Goal: Information Seeking & Learning: Find specific fact

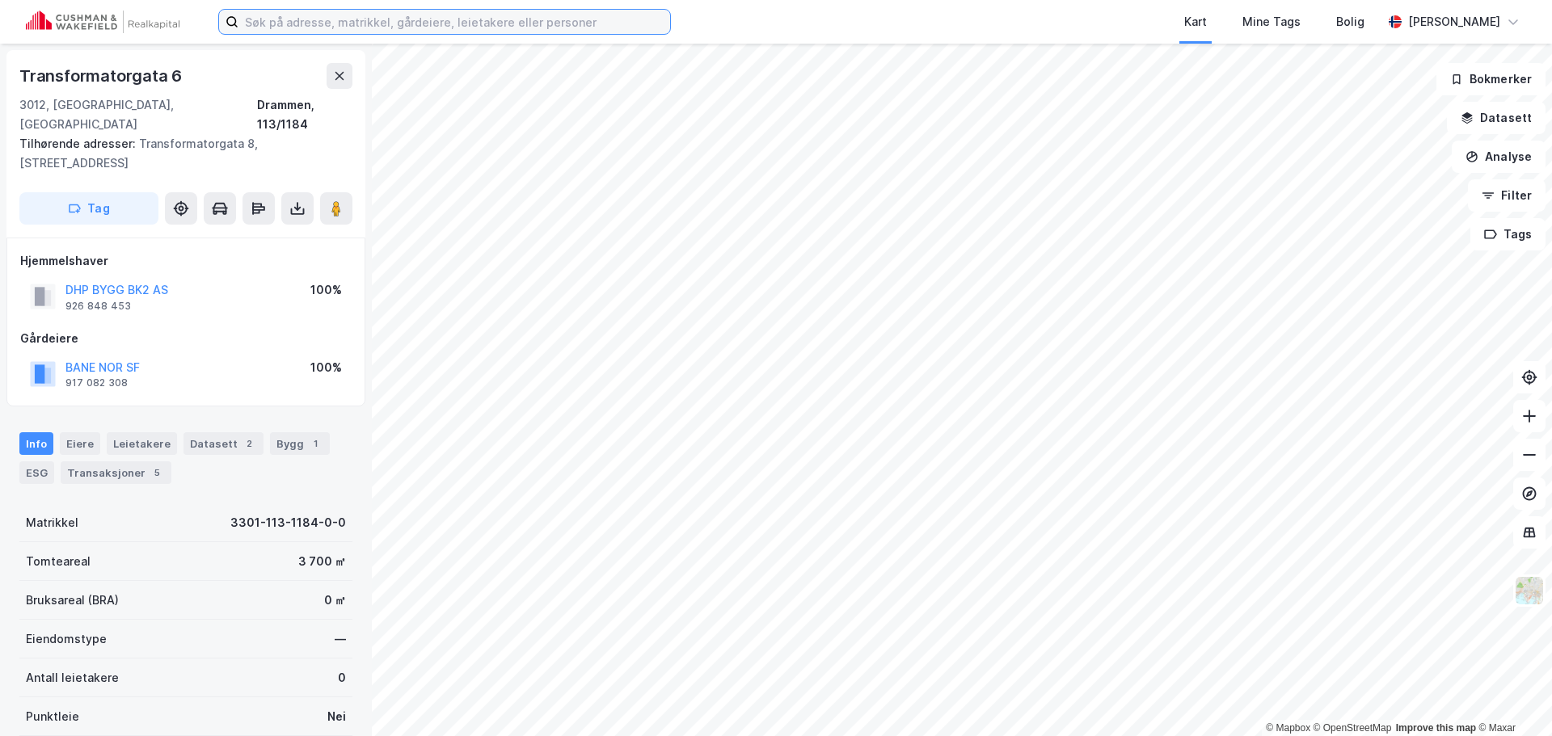
click at [347, 25] on input at bounding box center [454, 22] width 432 height 24
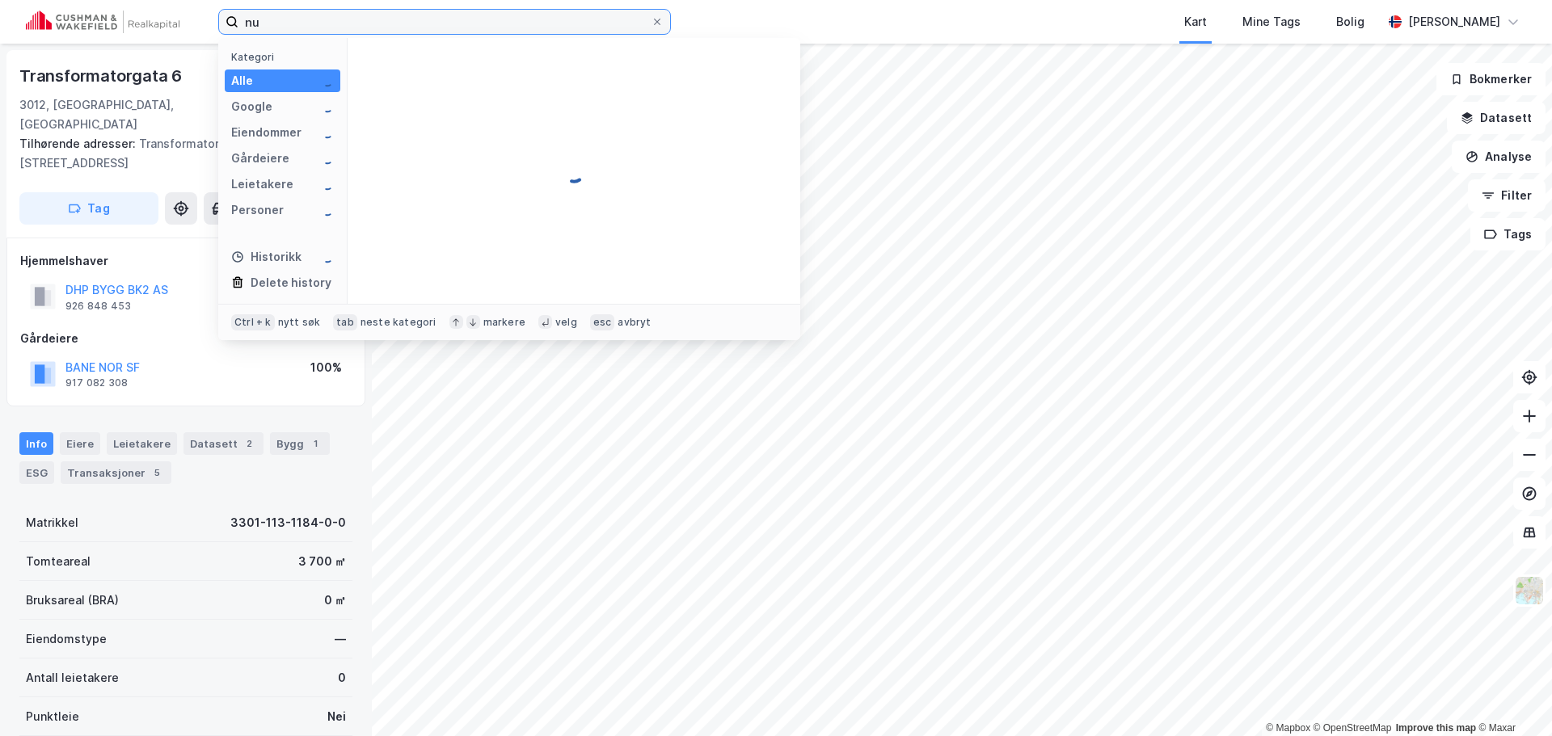
type input "n"
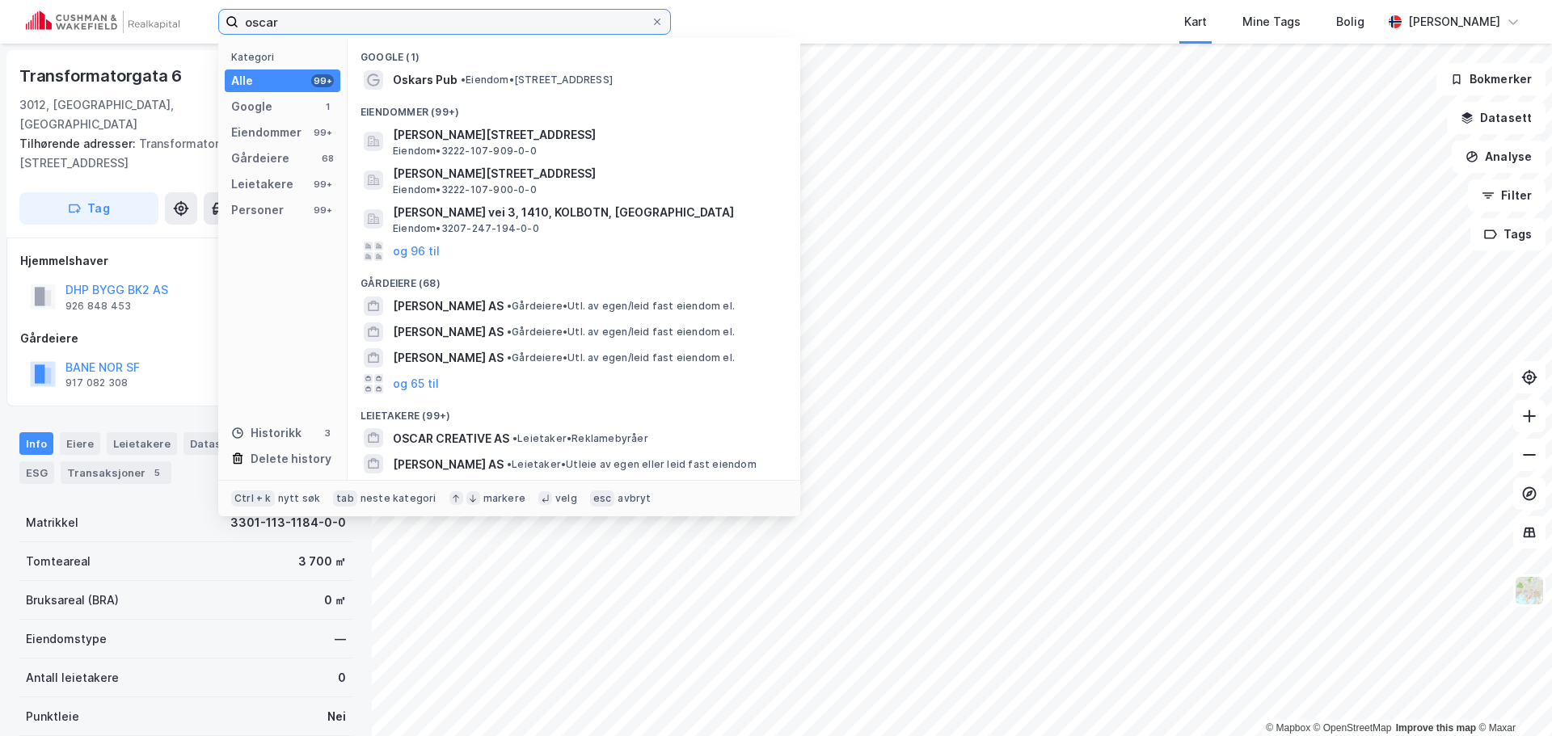
type input "oscar"
click at [361, 24] on input "oscar" at bounding box center [444, 22] width 412 height 24
click at [664, 20] on label "oscar" at bounding box center [444, 22] width 453 height 26
click at [651, 20] on input "oscar" at bounding box center [444, 22] width 412 height 24
click at [659, 23] on icon at bounding box center [657, 22] width 10 height 10
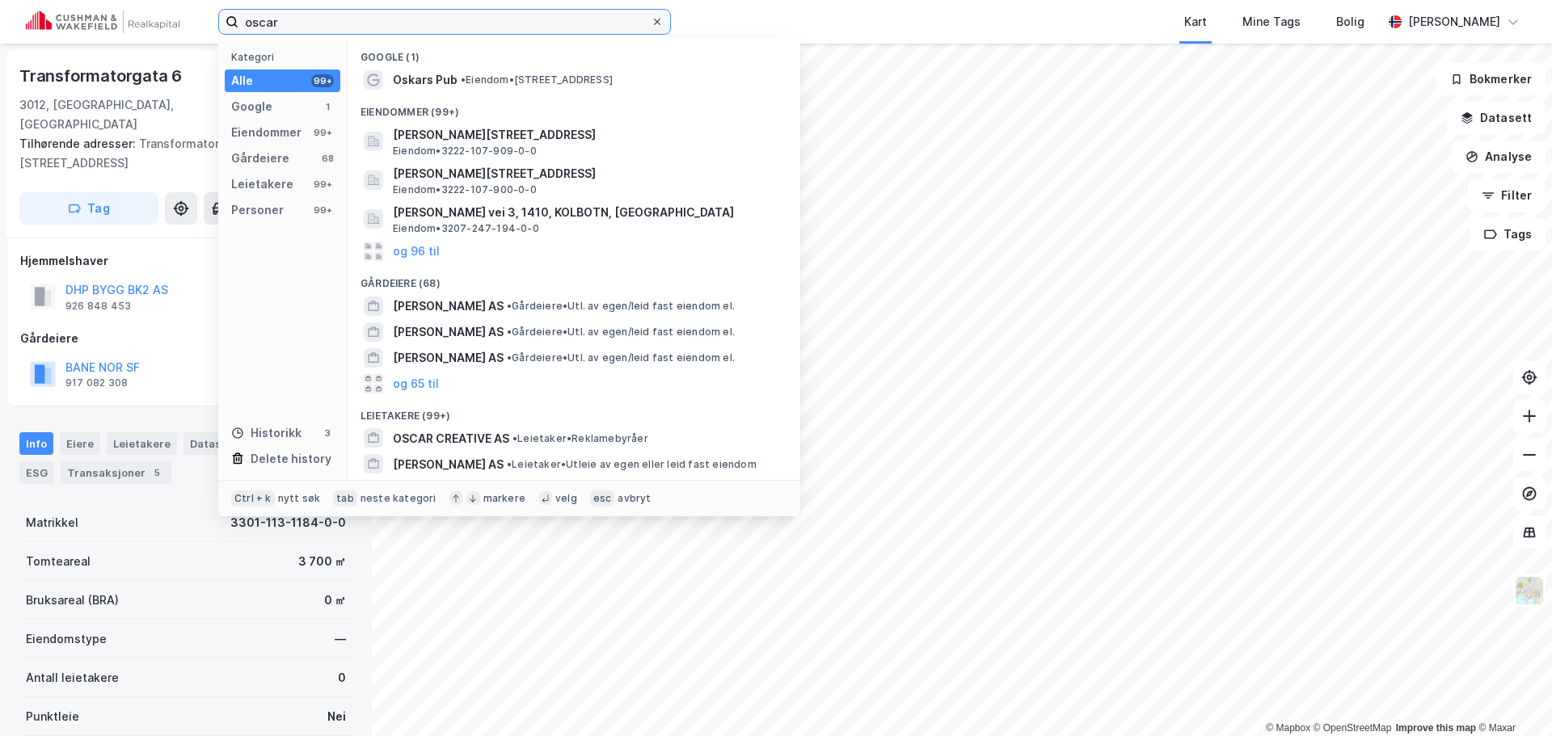
click at [651, 23] on input "oscar" at bounding box center [444, 22] width 412 height 24
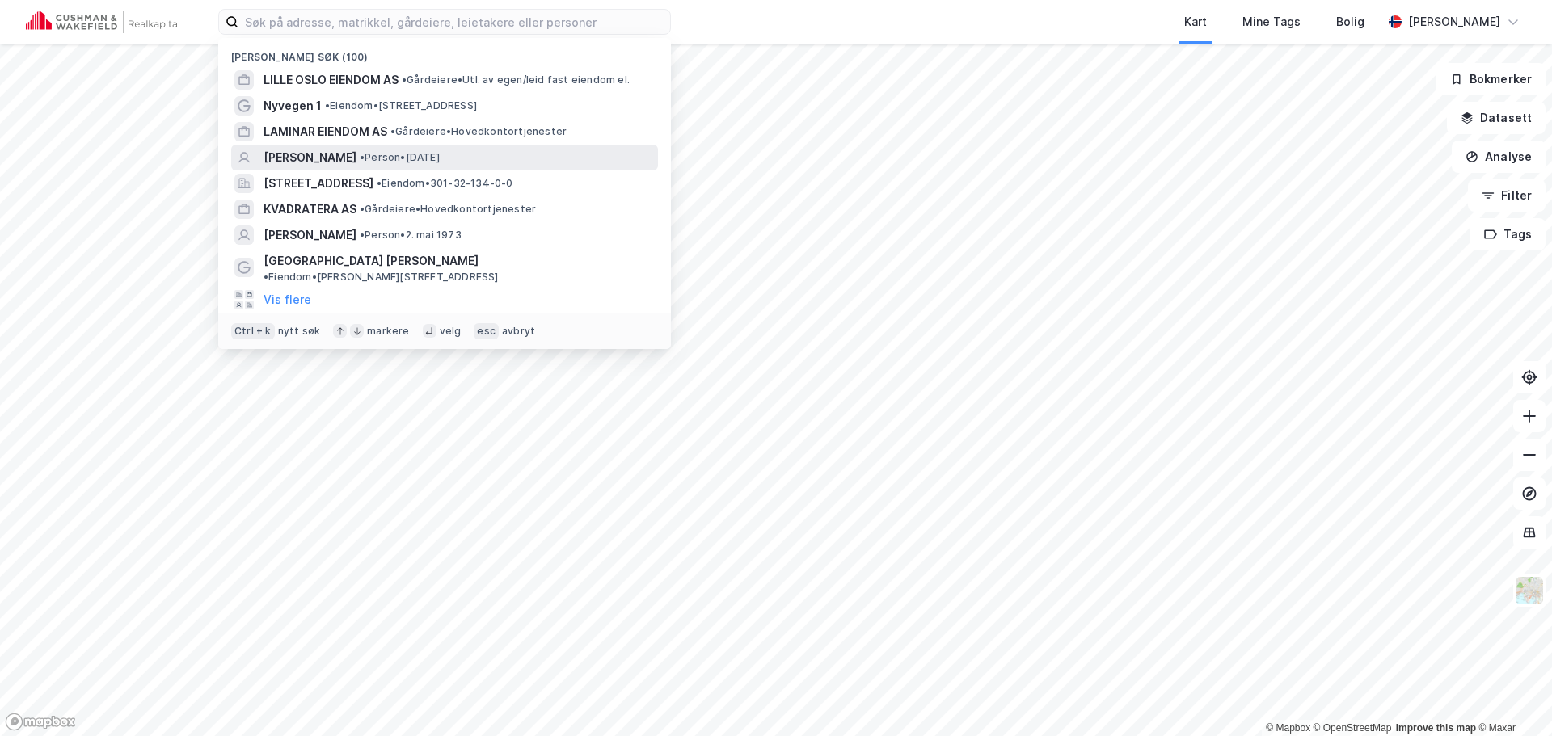
click at [344, 152] on span "[PERSON_NAME]" at bounding box center [309, 157] width 93 height 19
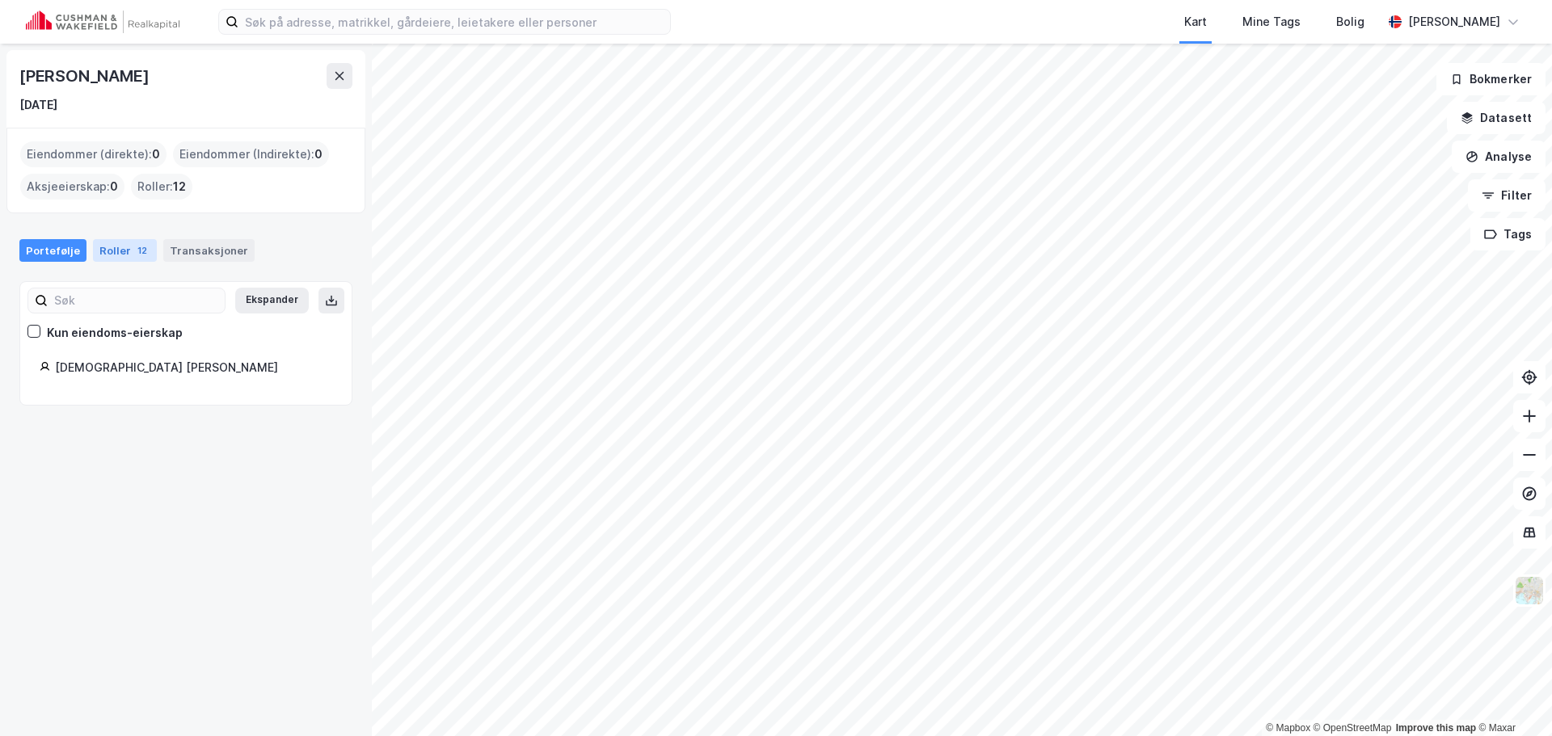
click at [116, 250] on div "Roller 12" at bounding box center [125, 250] width 64 height 23
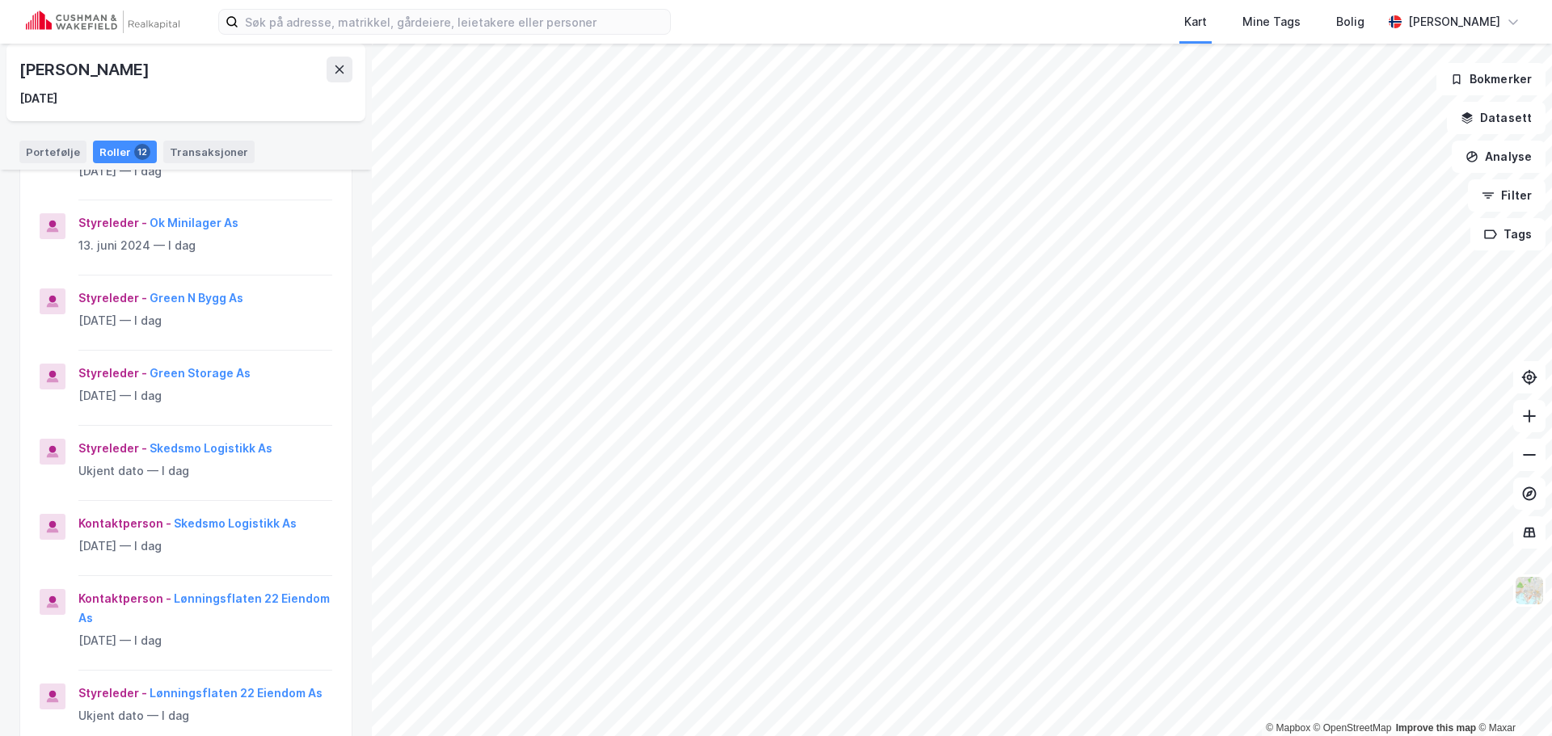
scroll to position [566, 0]
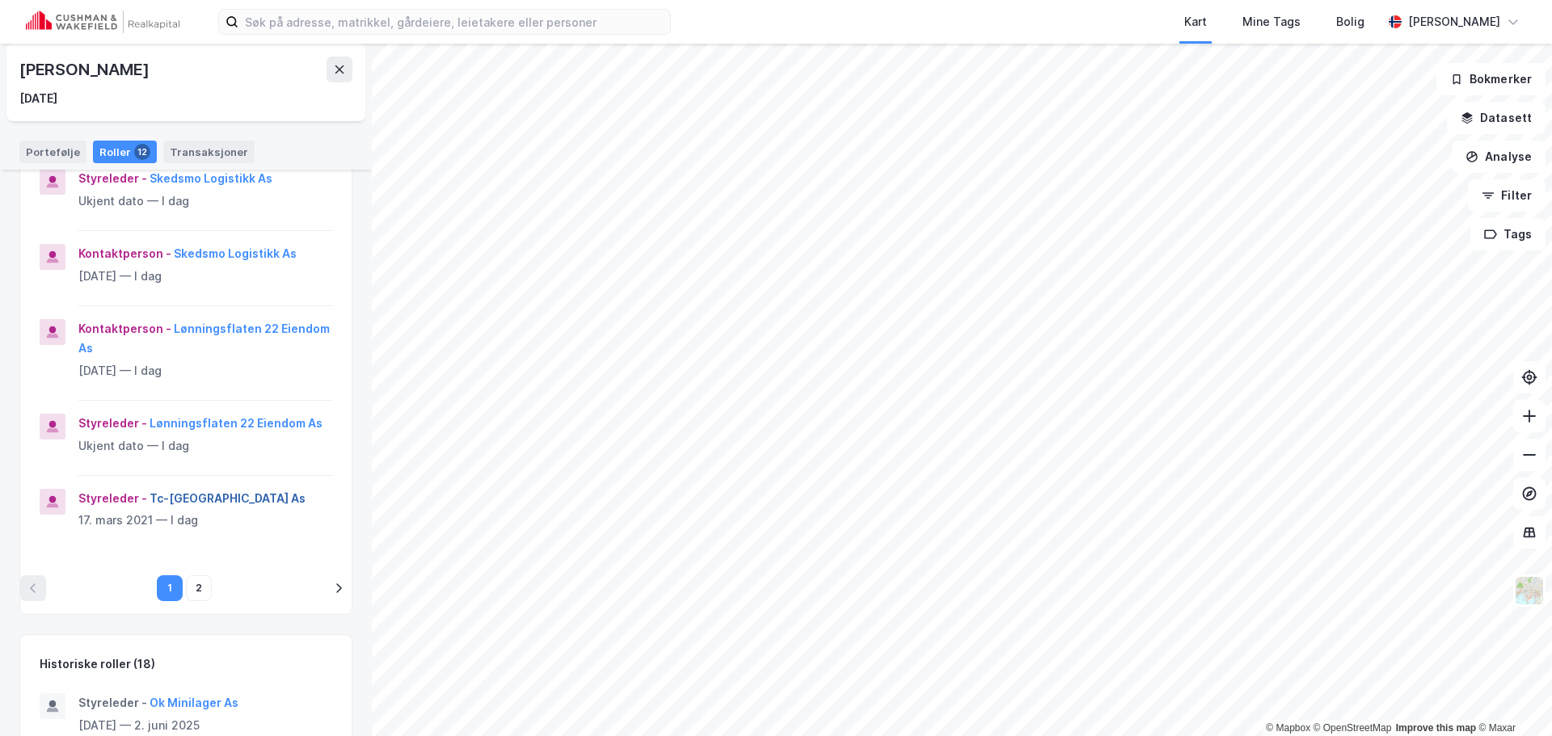
click at [0, 0] on button "Tc-[GEOGRAPHIC_DATA] As" at bounding box center [0, 0] width 0 height 0
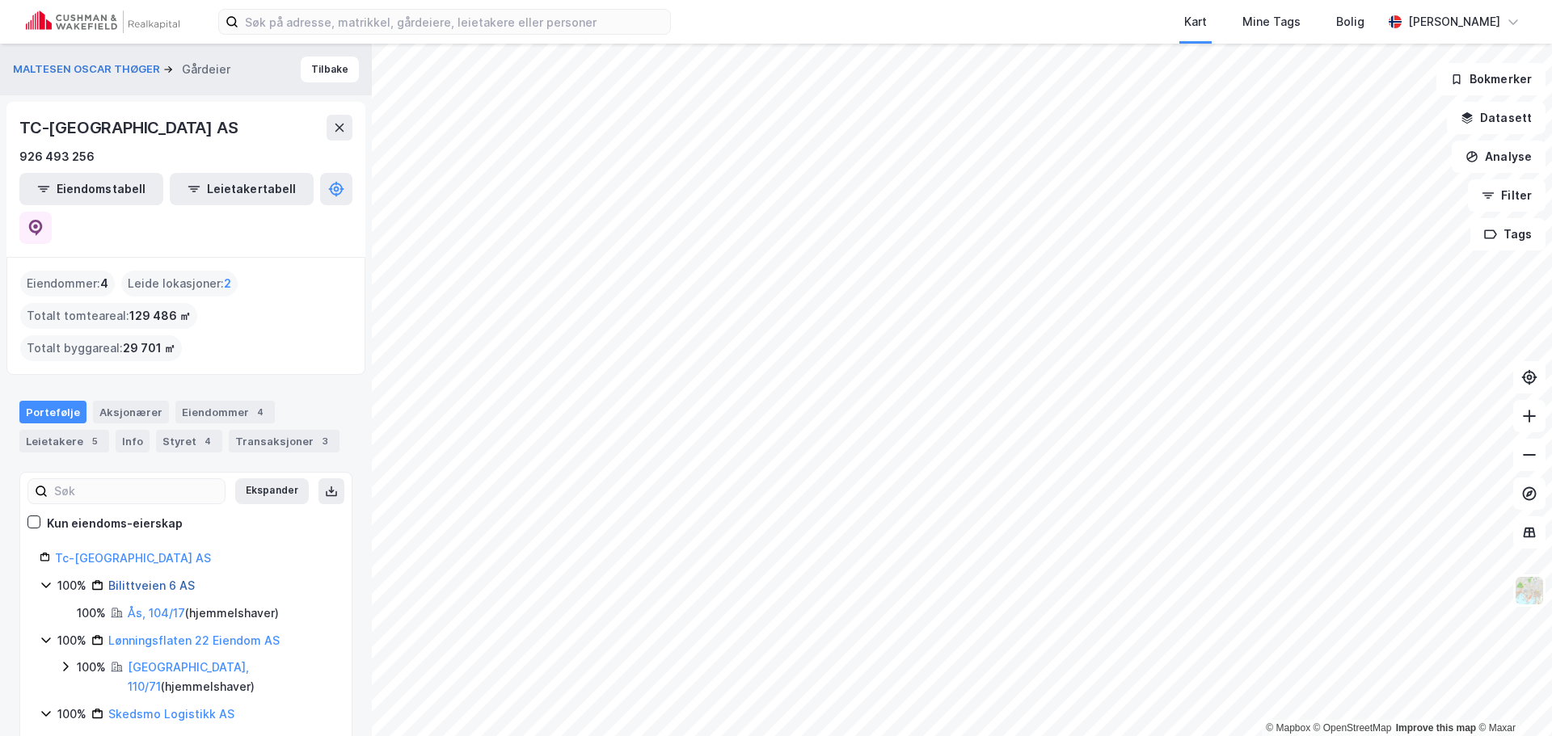
click at [160, 579] on link "Bilittveien 6 AS" at bounding box center [151, 586] width 86 height 14
